Goal: Use online tool/utility: Utilize a website feature to perform a specific function

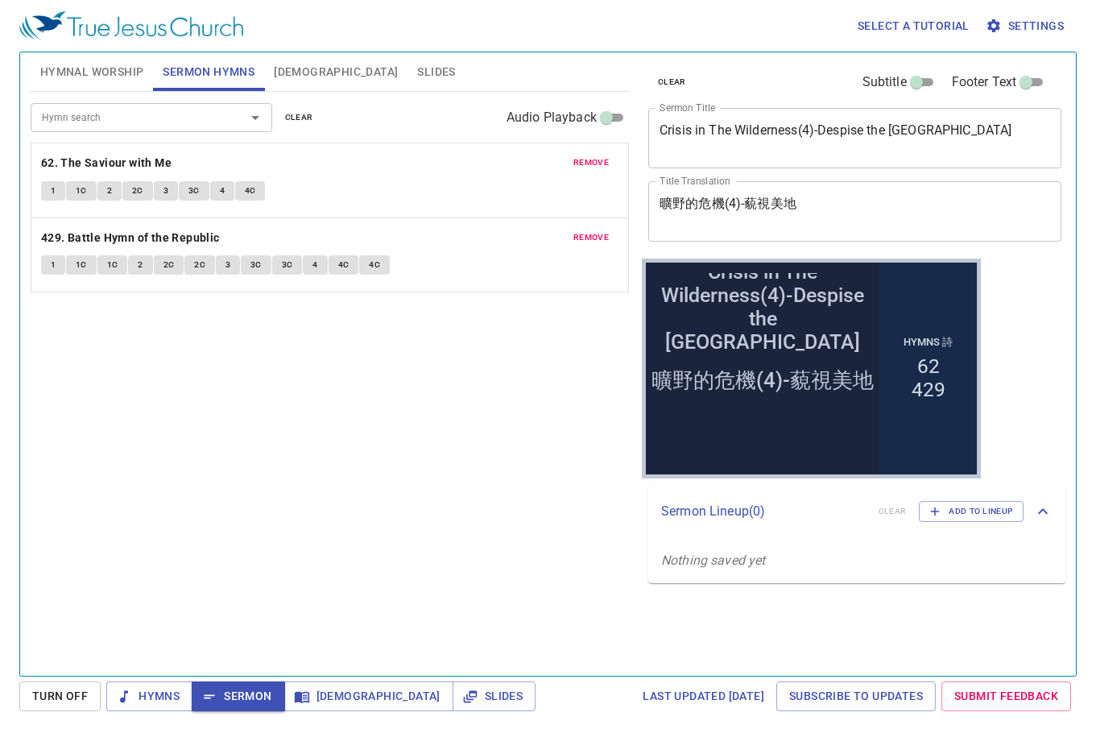
click at [412, 213] on div "remove 62. The Saviour with Me 1 1C 2 2C 3 3C 4 4C" at bounding box center [329, 180] width 597 height 74
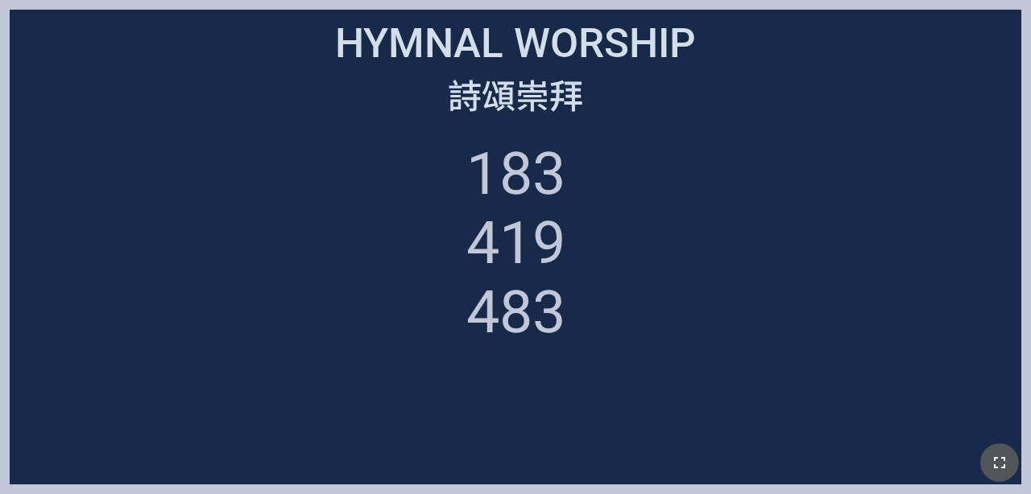
click at [643, 456] on button "button" at bounding box center [999, 463] width 39 height 39
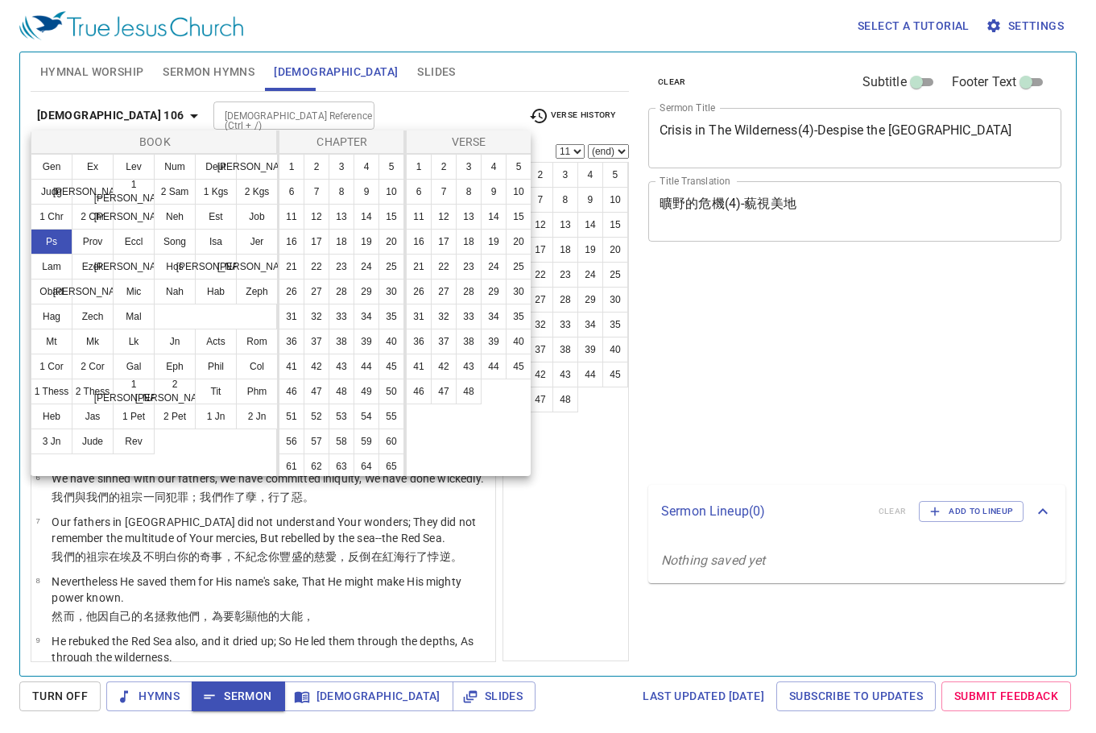
select select "11"
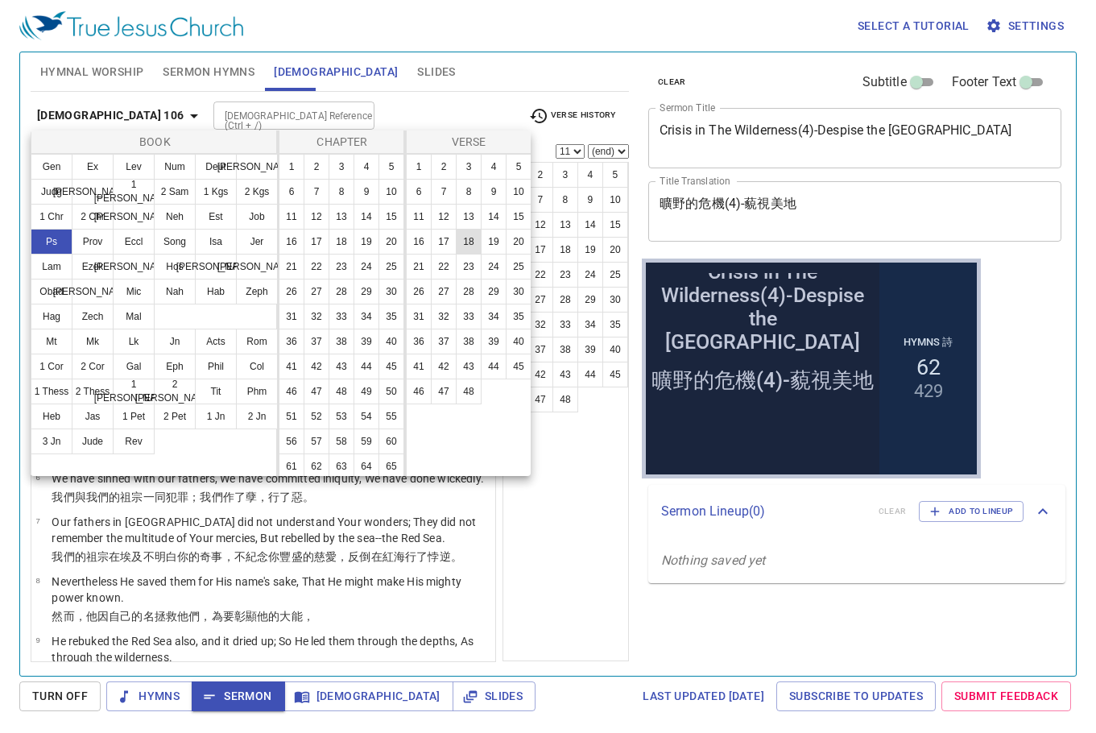
scroll to position [483, 0]
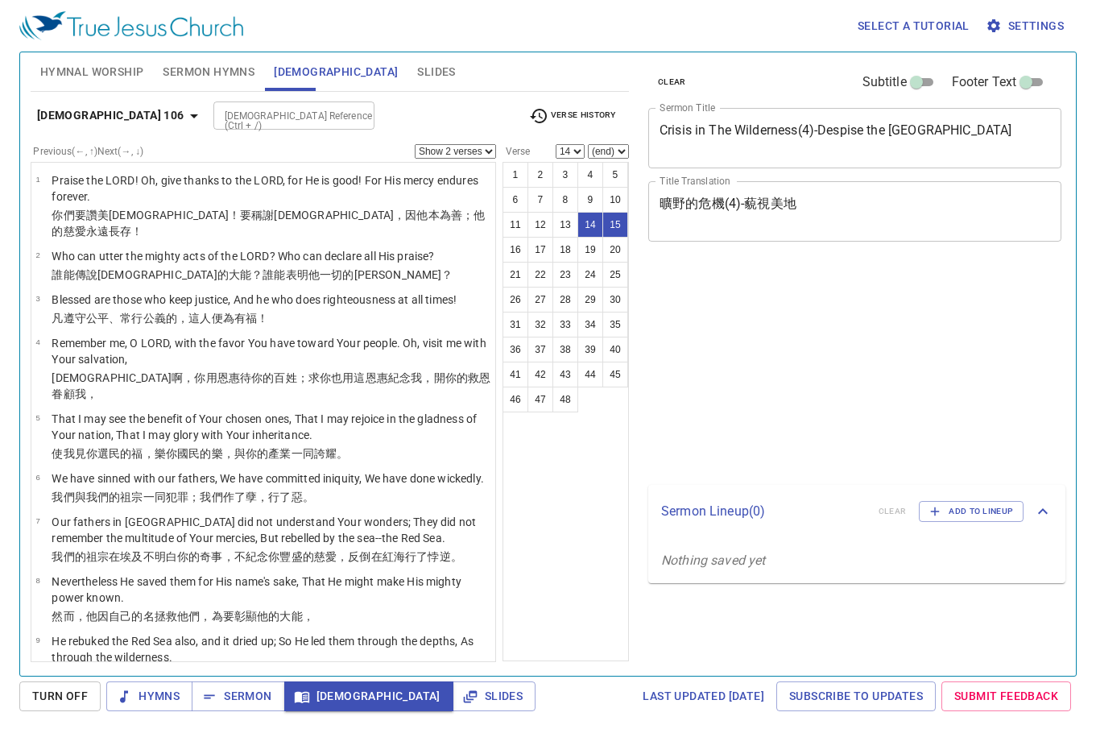
select select "2"
select select "14"
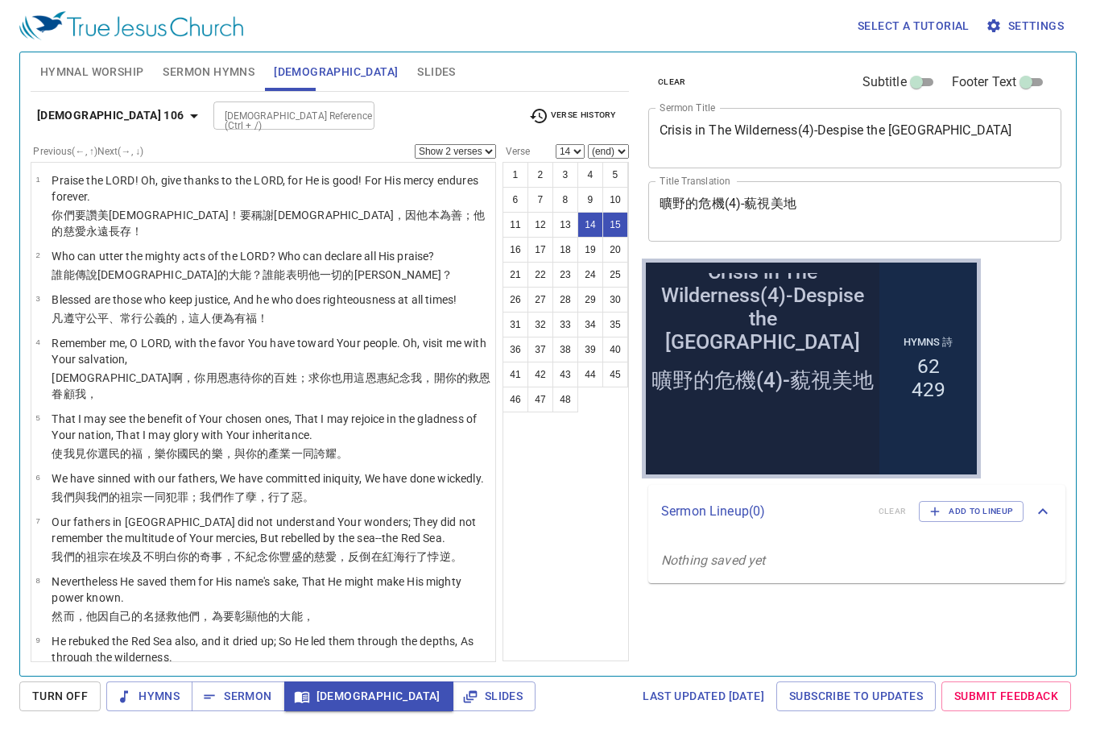
click at [484, 155] on select "Show 1 verse Show 2 verses Show 3 verses Show 4 verses Show 5 verses" at bounding box center [455, 151] width 81 height 14
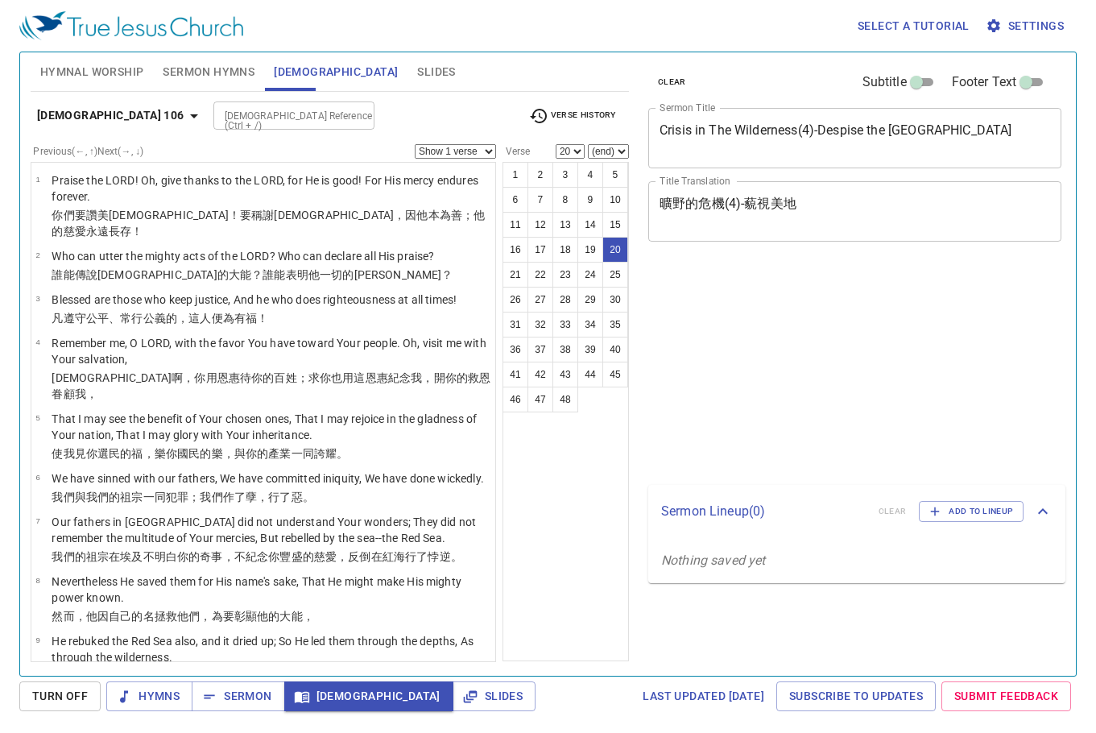
select select "20"
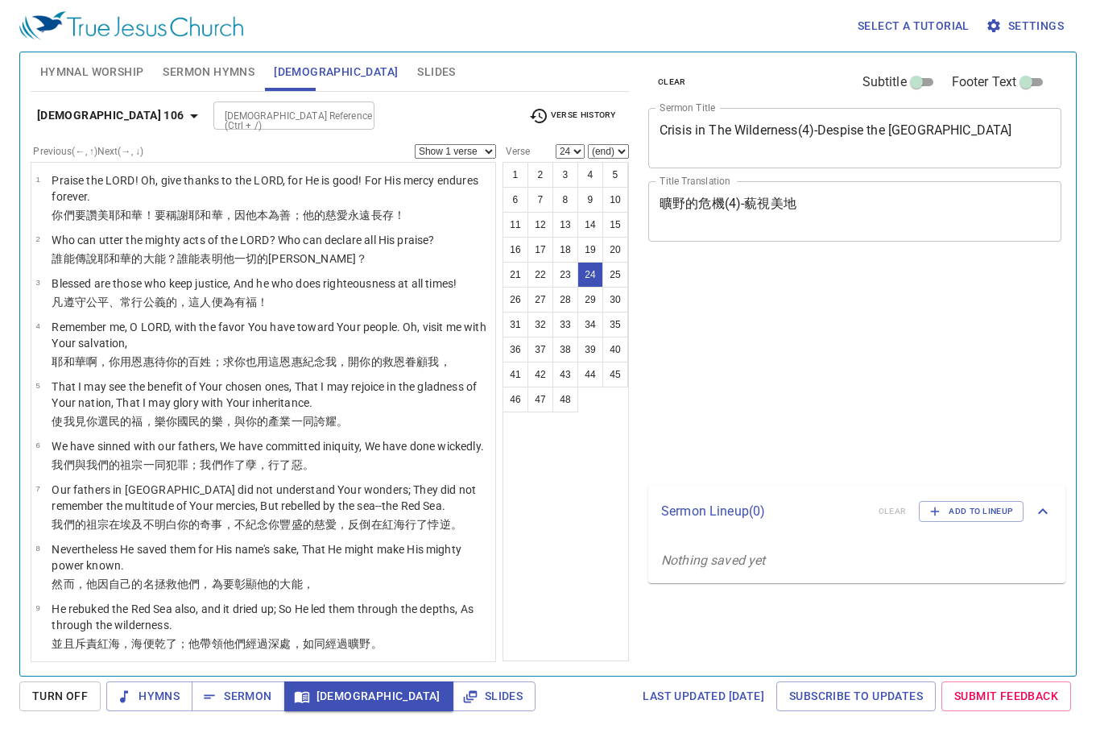
select select "24"
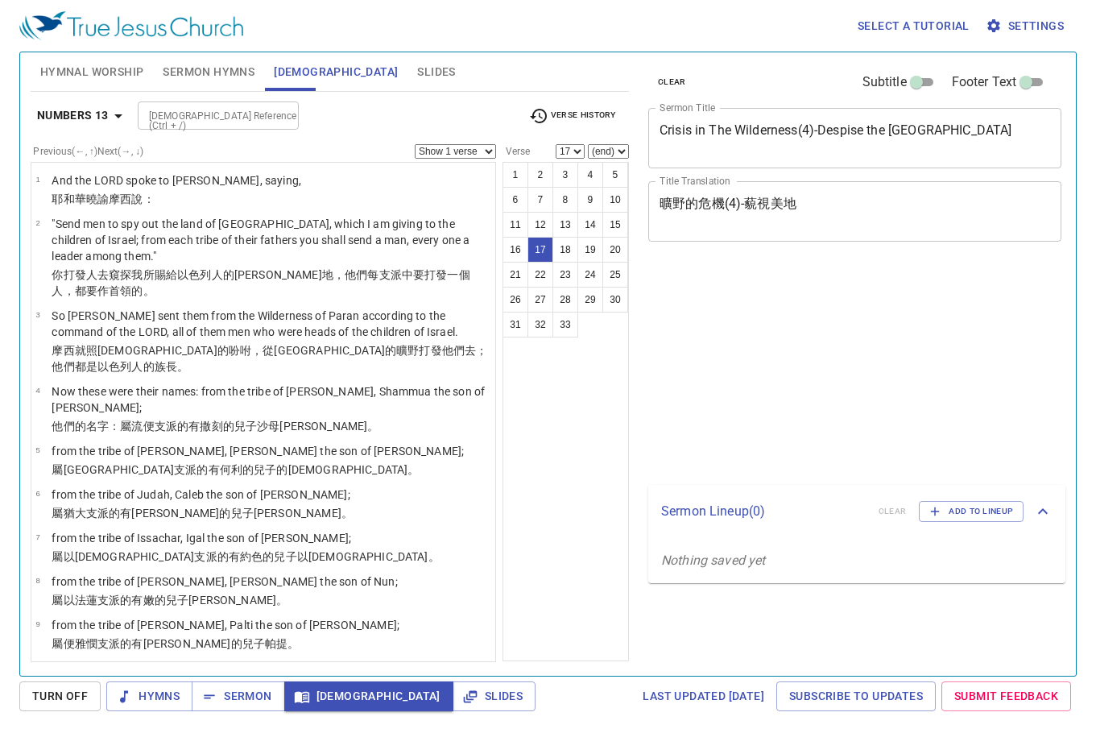
select select "17"
select select "27"
select select "29"
select select "30"
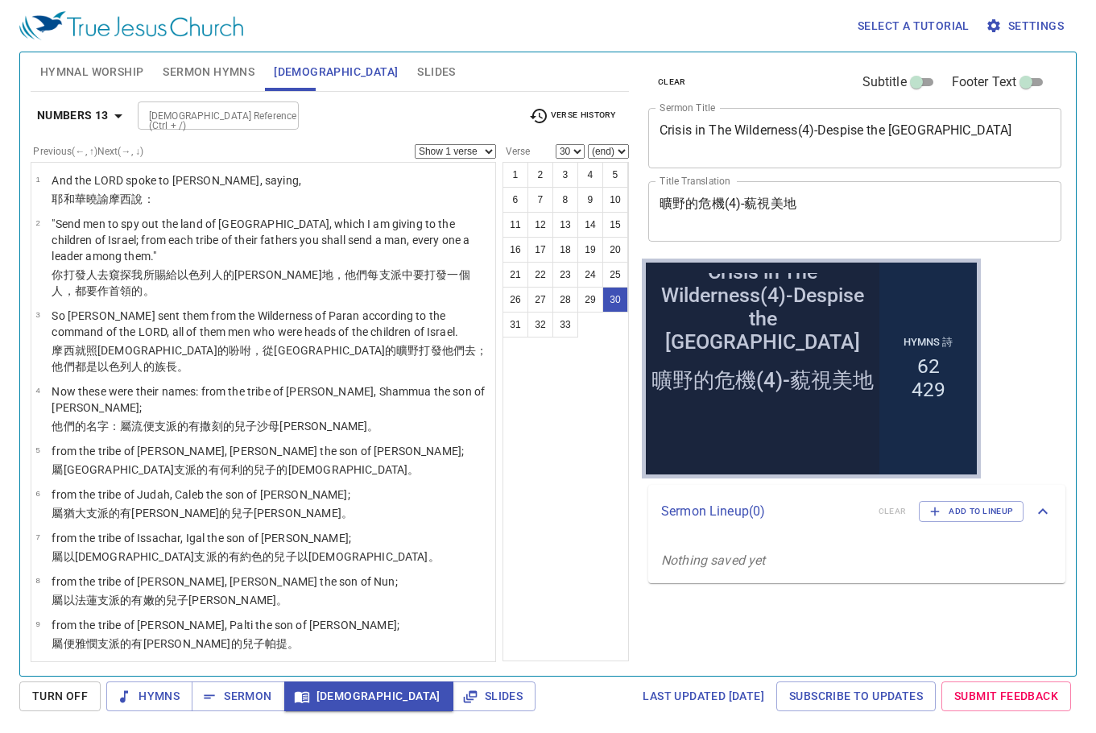
scroll to position [1516, 0]
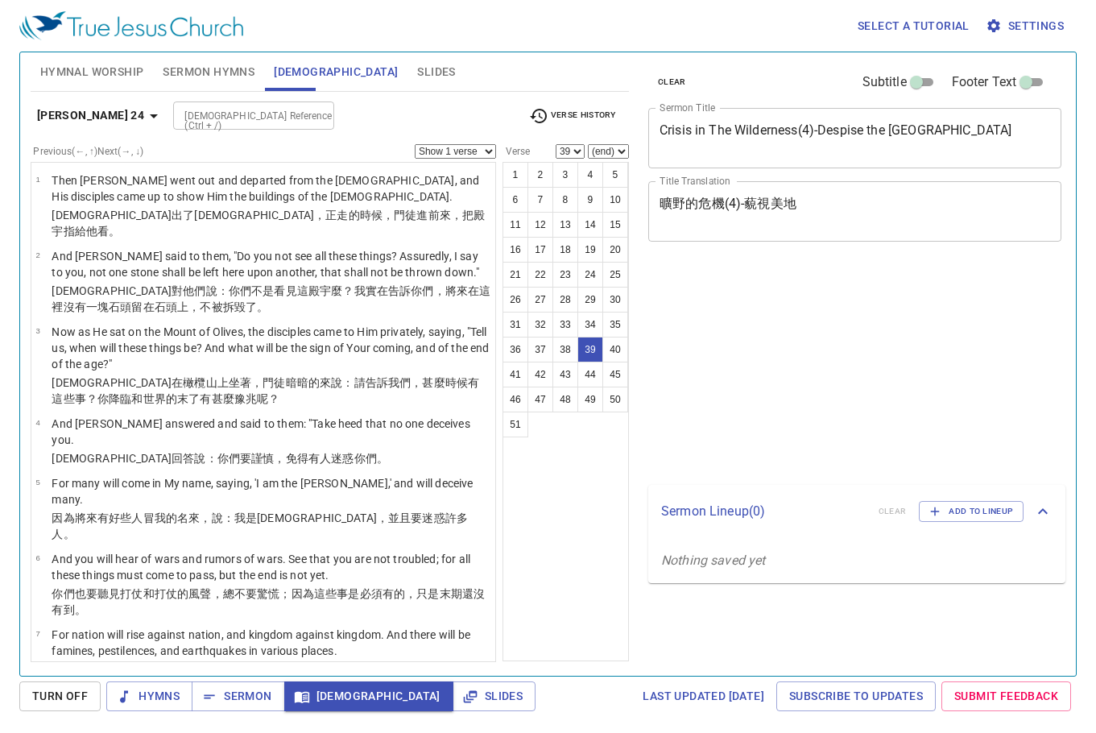
select select "39"
